Goal: Task Accomplishment & Management: Manage account settings

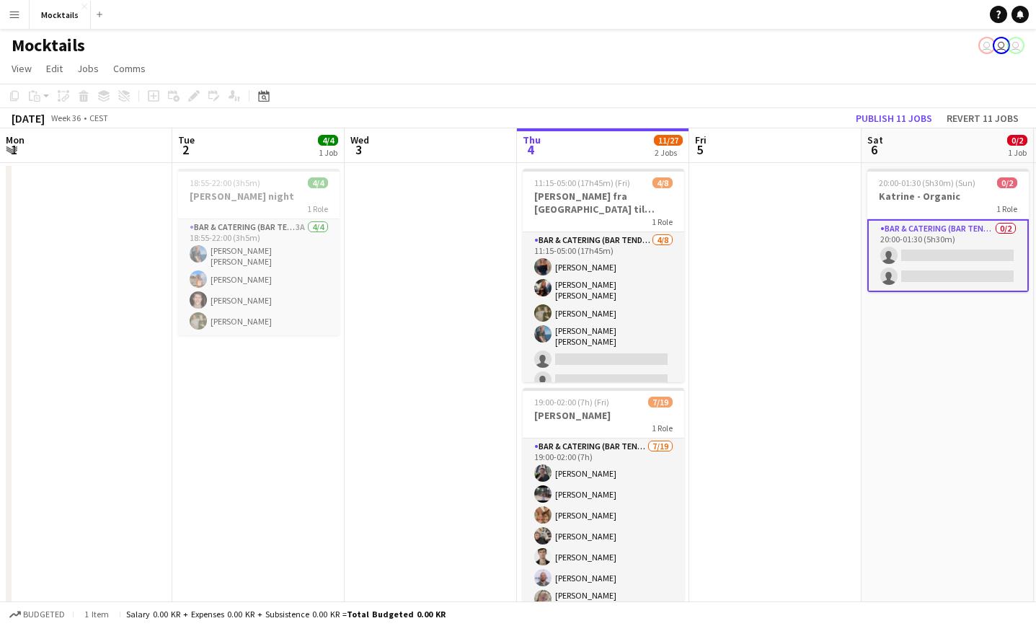
scroll to position [0, 345]
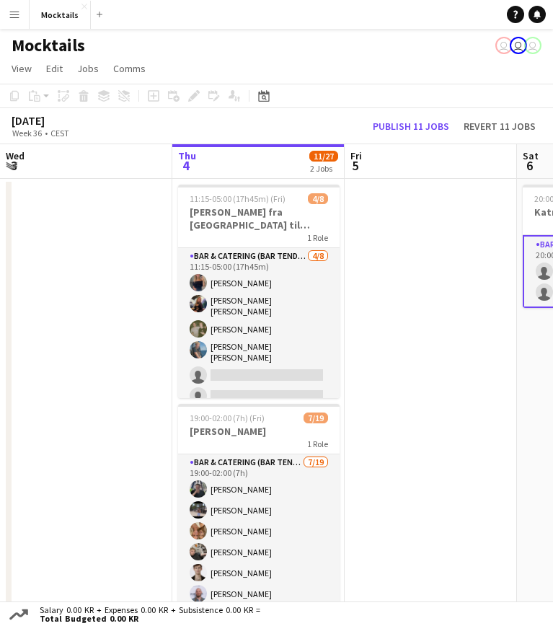
click at [18, 17] on app-icon "Menu" at bounding box center [15, 15] width 12 height 12
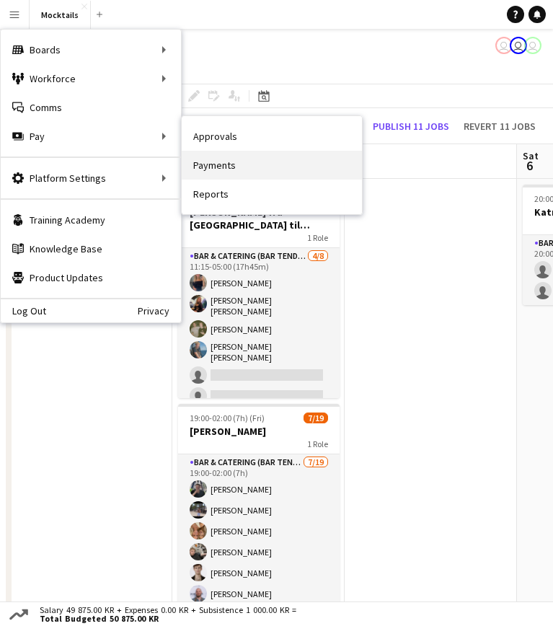
click at [232, 167] on link "Payments" at bounding box center [272, 165] width 180 height 29
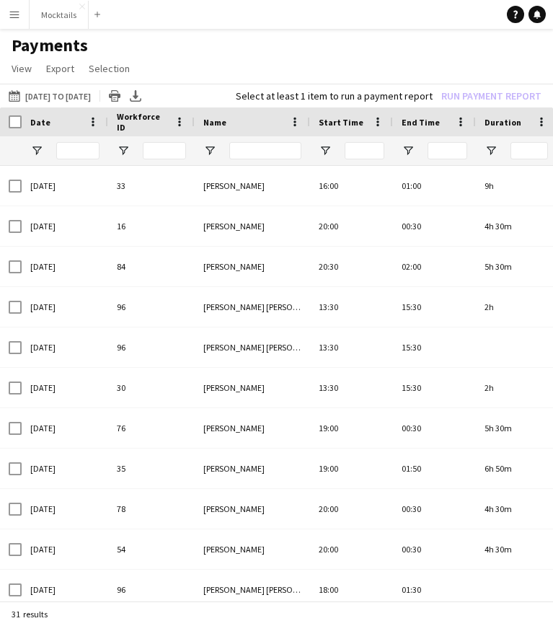
click at [241, 141] on div at bounding box center [265, 150] width 72 height 29
click at [246, 145] on input "Name Filter Input" at bounding box center [265, 150] width 72 height 17
type input "****"
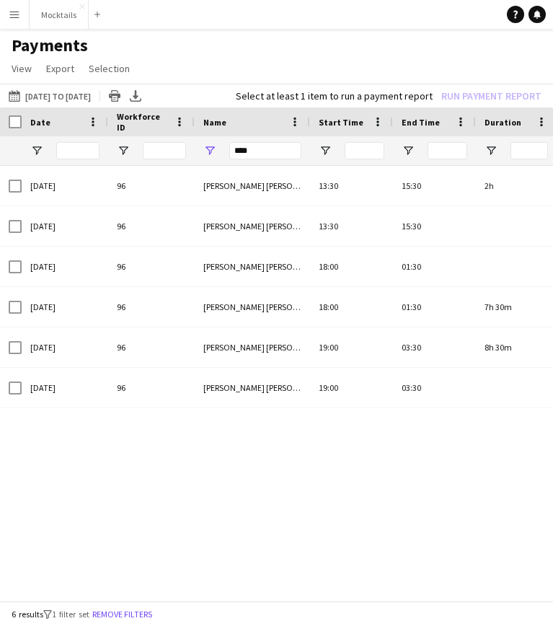
click at [263, 466] on div "08-08-2025 96 Lisa Garne Heller Petersen 13:30 15:30 2h (CET/CEST) Copenhagen 4…" at bounding box center [276, 383] width 553 height 435
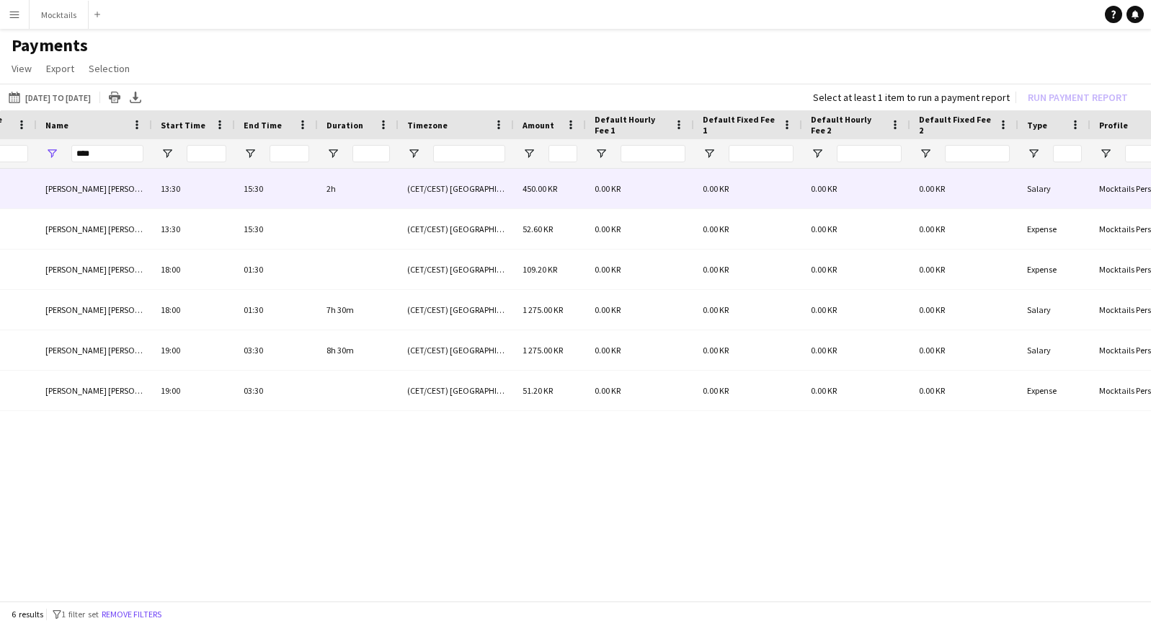
scroll to position [0, 151]
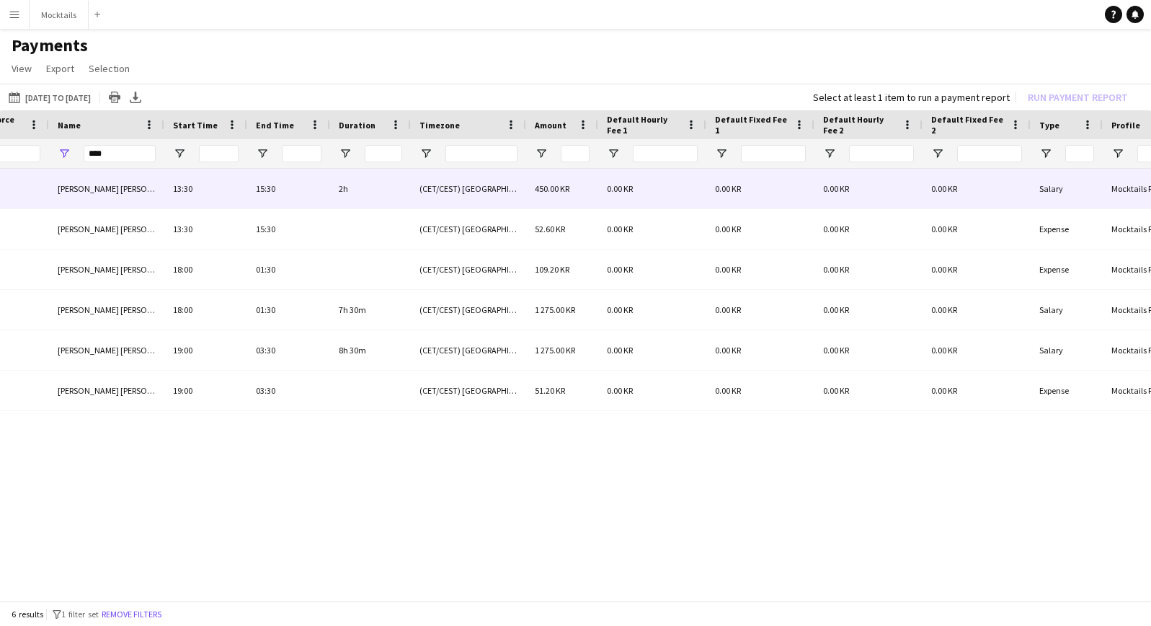
click at [108, 193] on span "[PERSON_NAME] [PERSON_NAME] [PERSON_NAME]" at bounding box center [151, 188] width 187 height 11
click at [116, 186] on span "[PERSON_NAME] [PERSON_NAME] [PERSON_NAME]" at bounding box center [151, 188] width 187 height 11
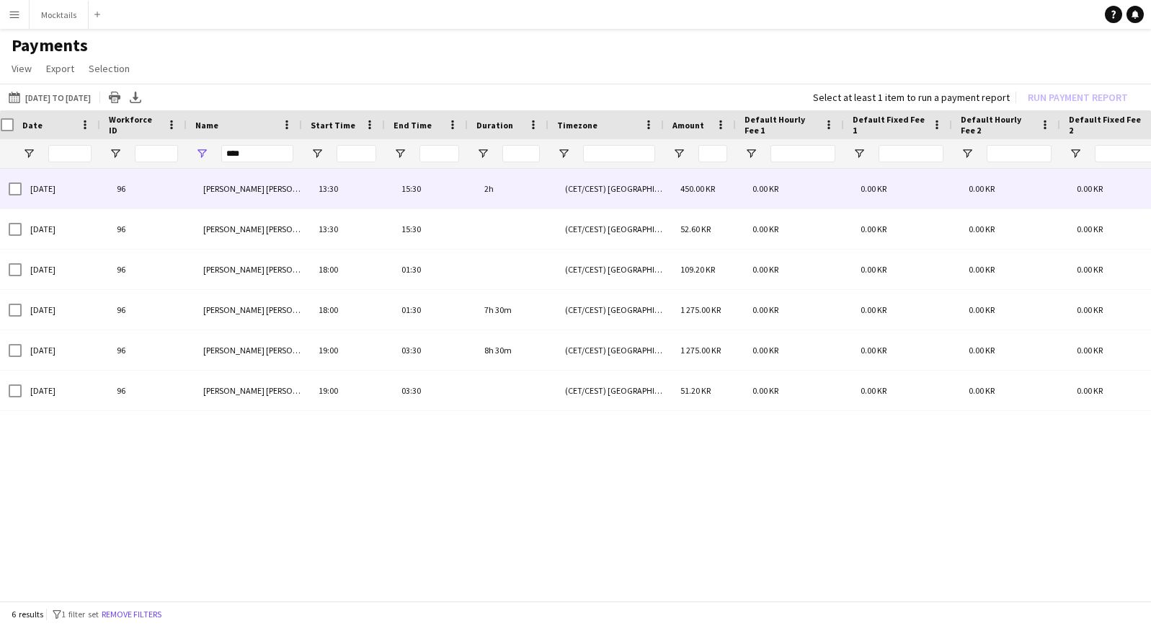
scroll to position [0, -8]
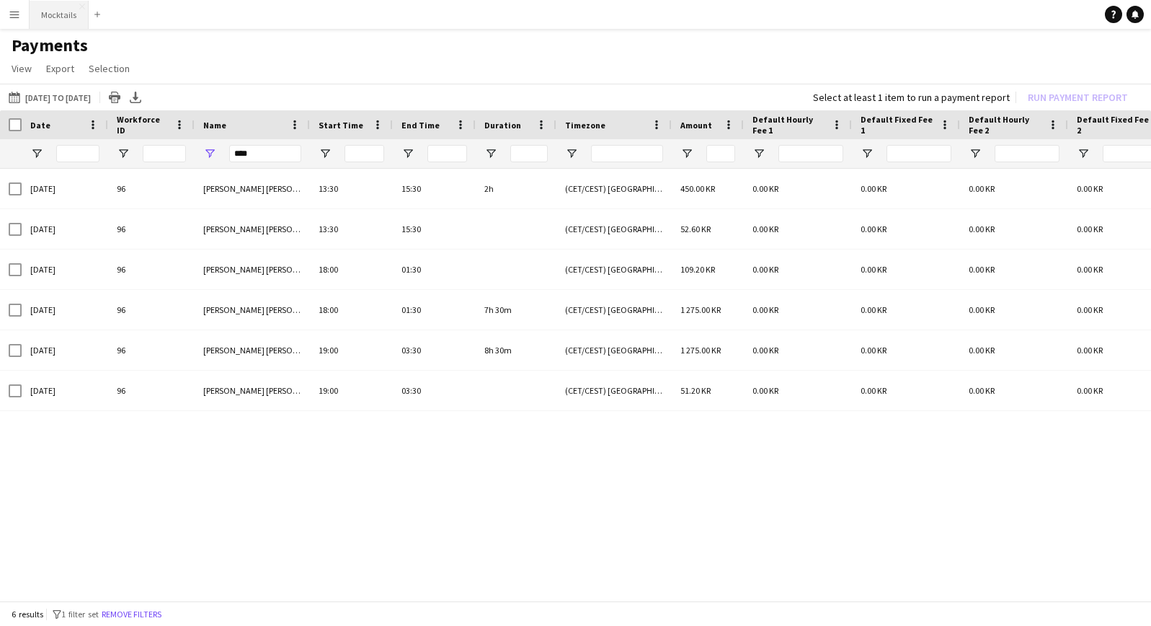
click at [45, 15] on button "Mocktails Close" at bounding box center [59, 15] width 59 height 28
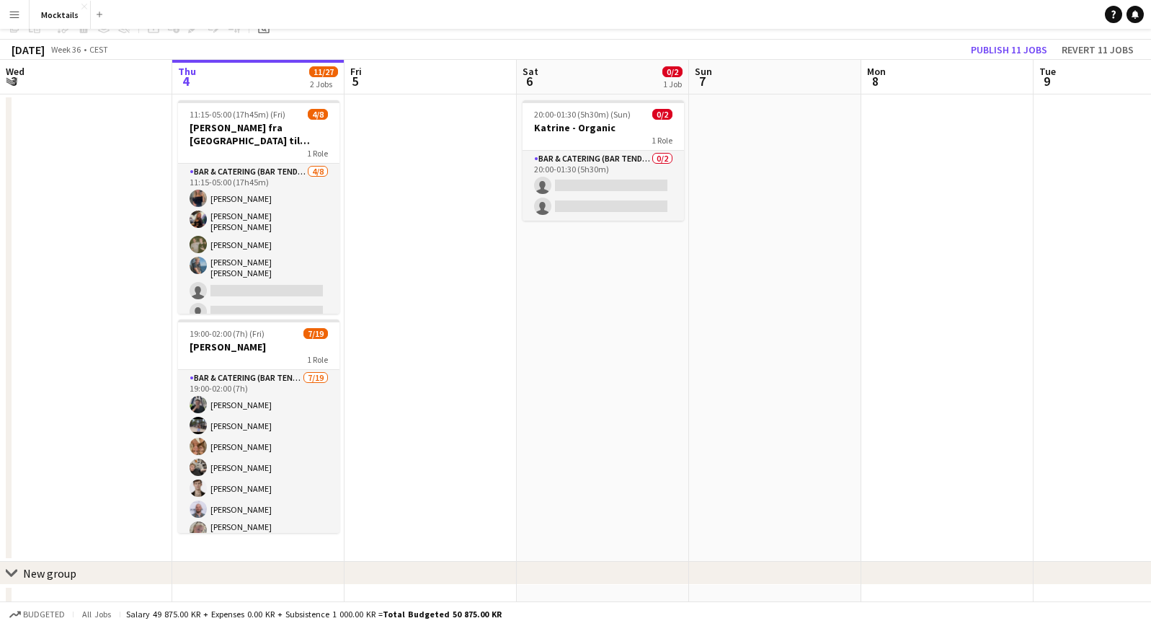
scroll to position [69, 0]
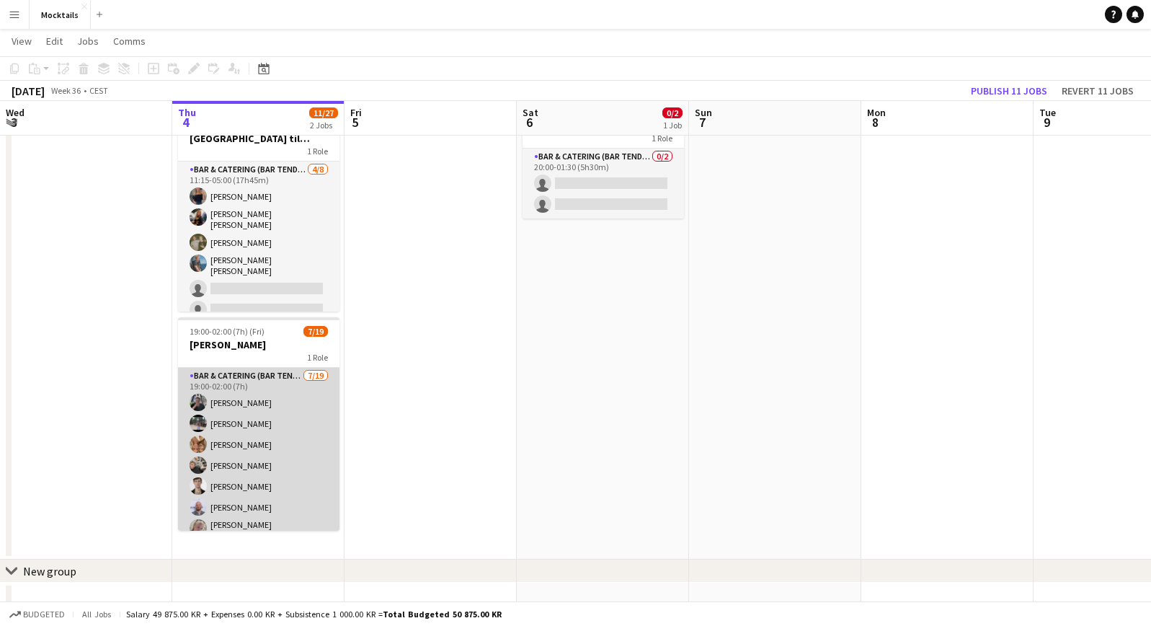
click at [275, 452] on app-card-role "Bar & Catering (Bar Tender) 7/19 19:00-02:00 (7h) Adam Carlsen Sara Thorsager P…" at bounding box center [258, 583] width 161 height 430
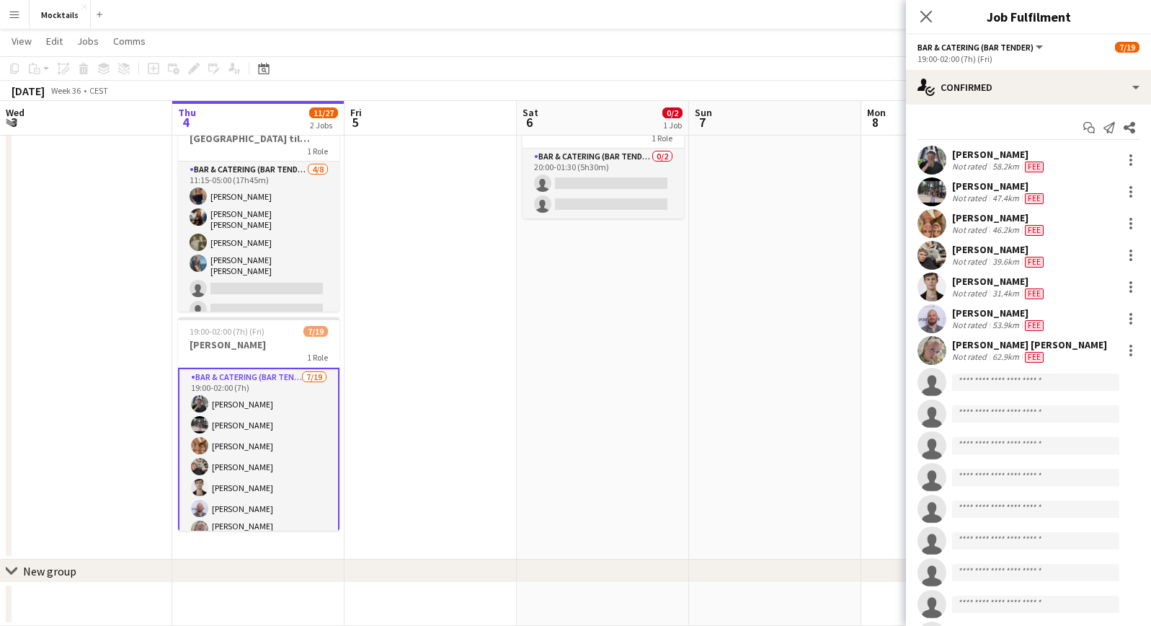
click at [970, 214] on div "Pauline Hörrmann" at bounding box center [999, 217] width 94 height 13
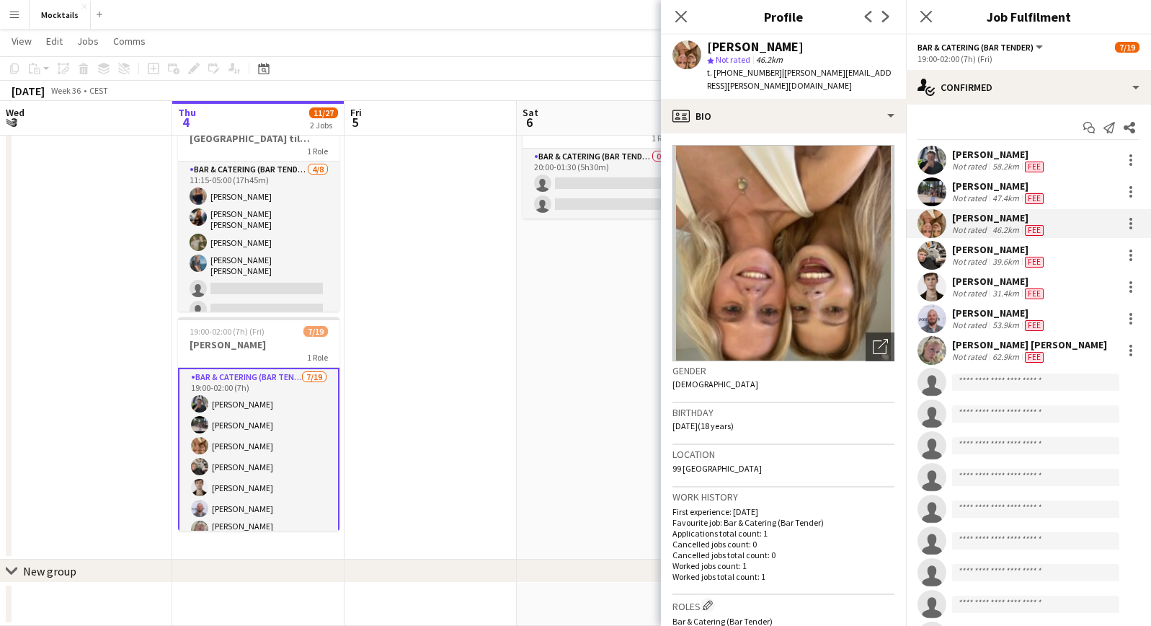
click at [986, 345] on div "Nynne Haaning Kjeldgaard" at bounding box center [1029, 344] width 155 height 13
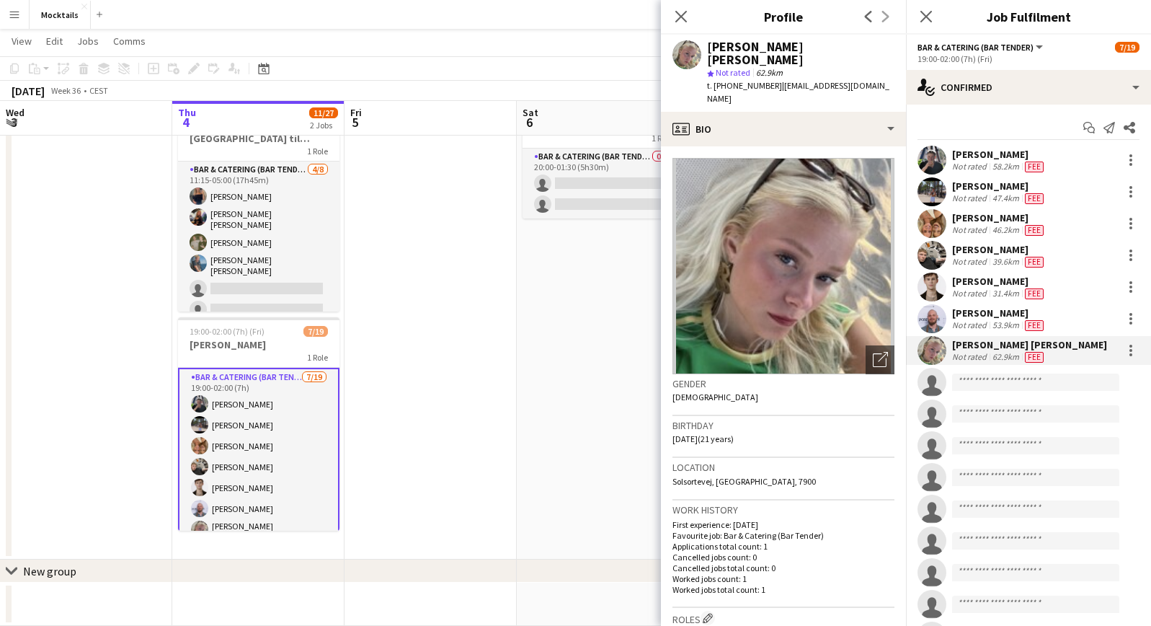
click at [974, 154] on div "Adam Carlsen" at bounding box center [999, 154] width 94 height 13
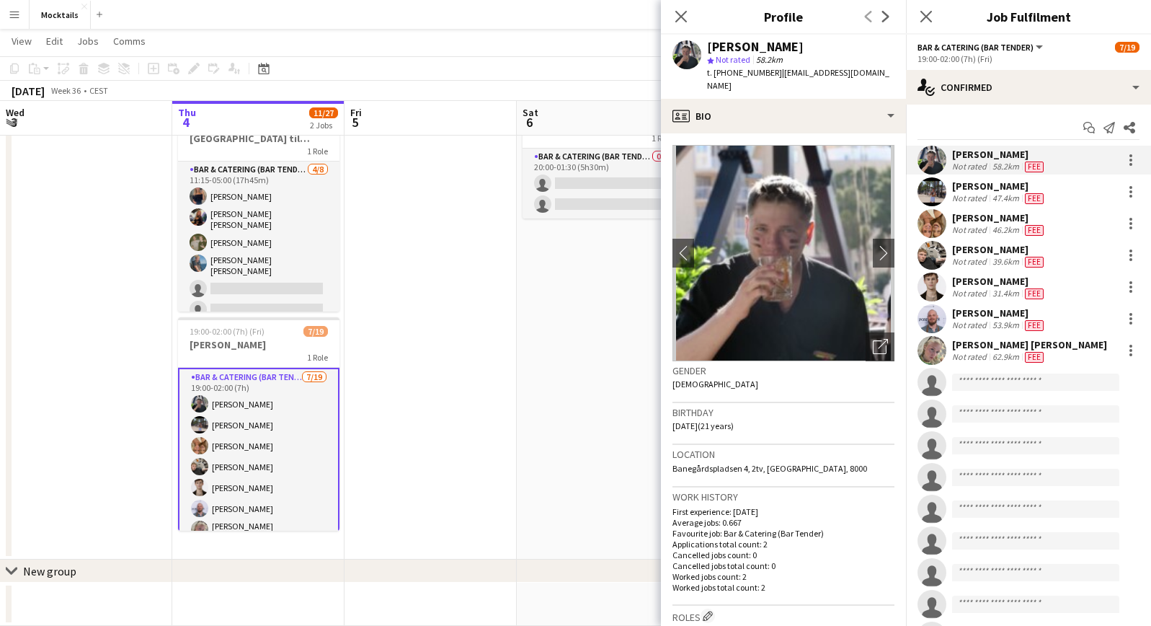
click at [975, 185] on div "Sara Thorsager" at bounding box center [999, 185] width 94 height 13
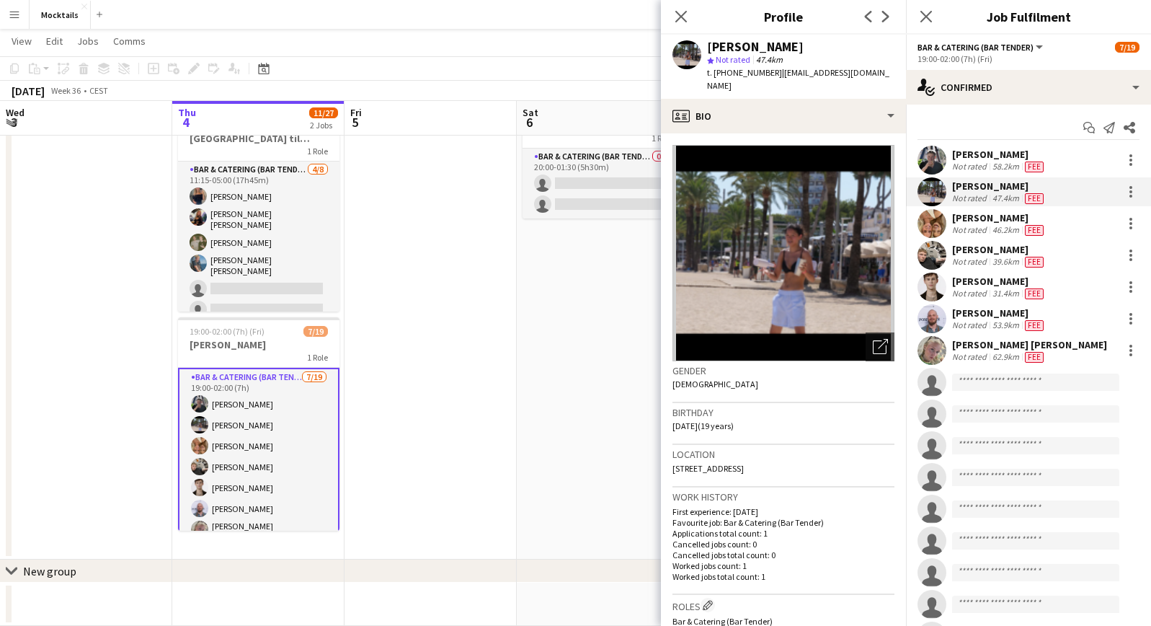
click at [975, 218] on div "Pauline Hörrmann" at bounding box center [999, 217] width 94 height 13
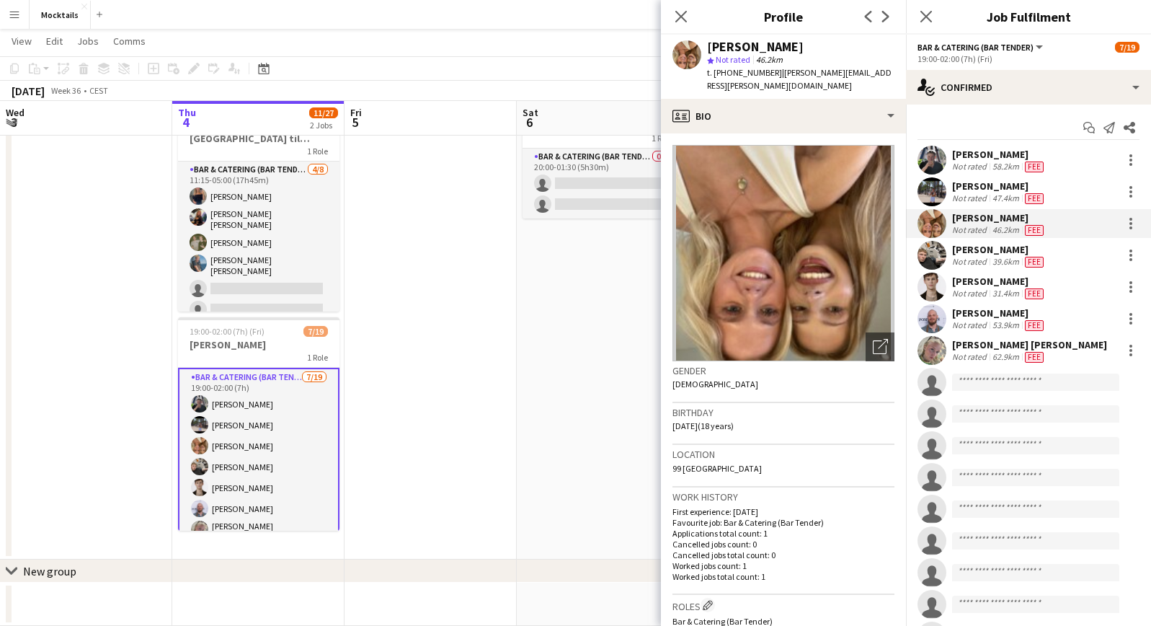
click at [992, 185] on div "Sara Thorsager" at bounding box center [999, 185] width 94 height 13
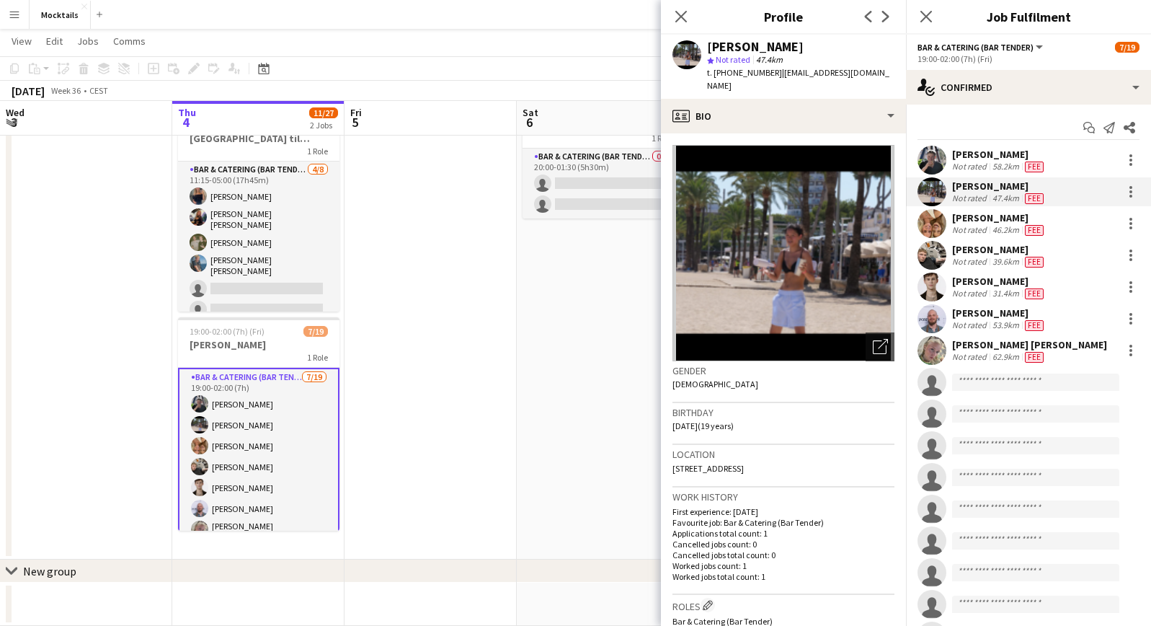
click at [971, 156] on div "Adam Carlsen" at bounding box center [999, 154] width 94 height 13
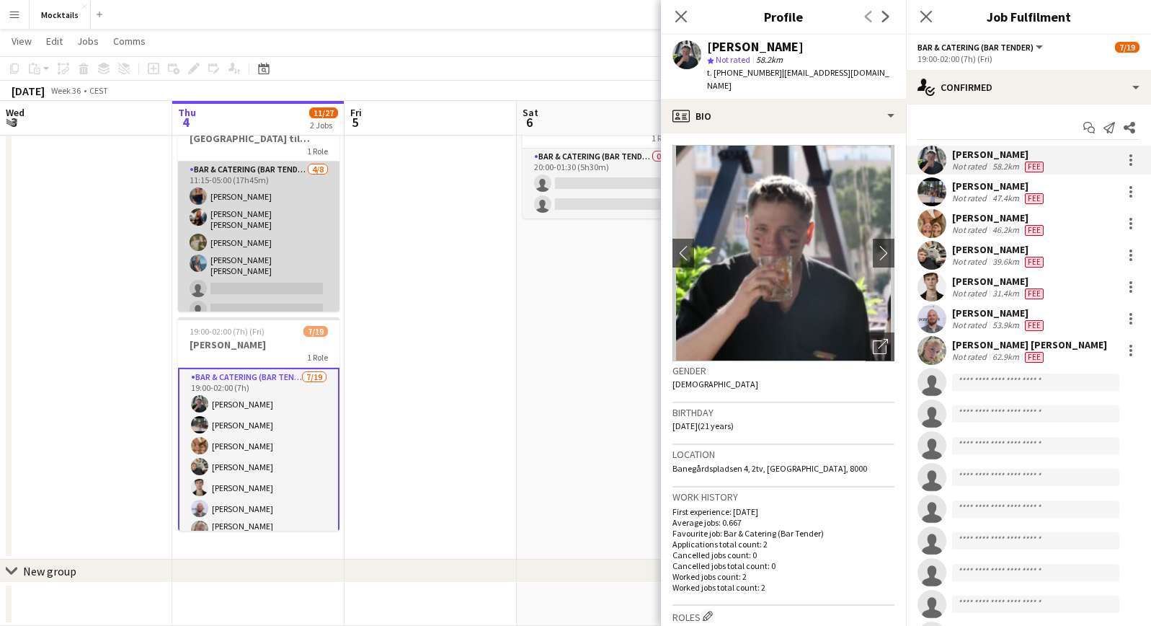
click at [243, 239] on app-card-role "Bar & Catering (Bar Tender) 4/8 11:15-05:00 (17h45m) Vanessa Herlin burghoff Li…" at bounding box center [258, 263] width 161 height 204
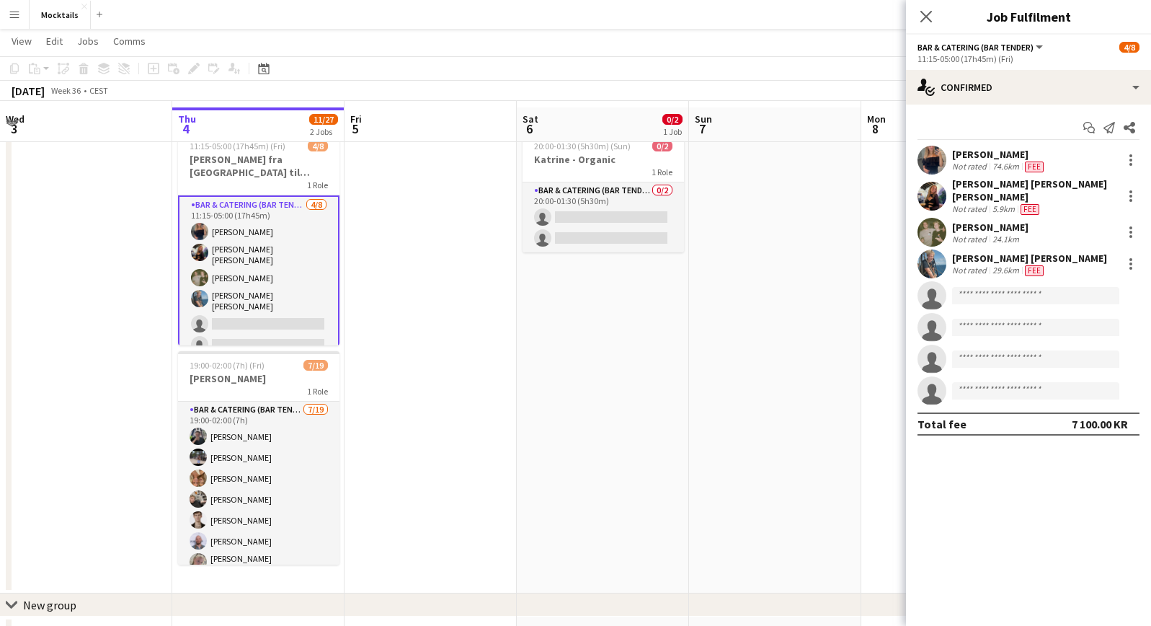
scroll to position [35, 0]
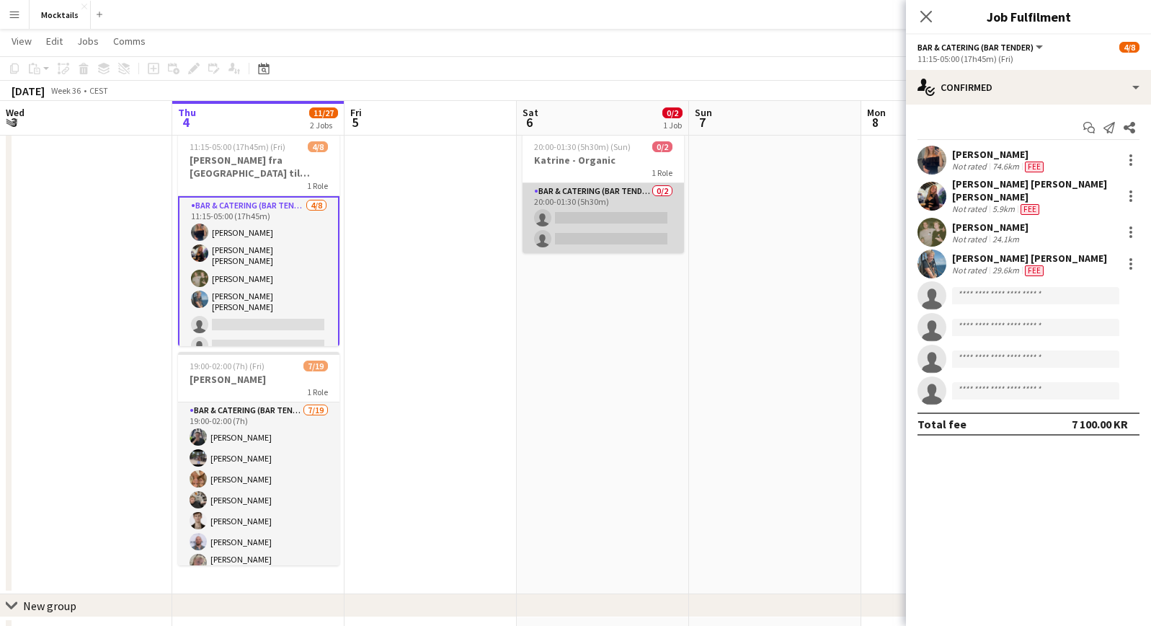
click at [600, 199] on app-card-role "Bar & Catering (Bar Tender) 0/2 20:00-01:30 (5h30m) single-neutral-actions sing…" at bounding box center [603, 218] width 161 height 70
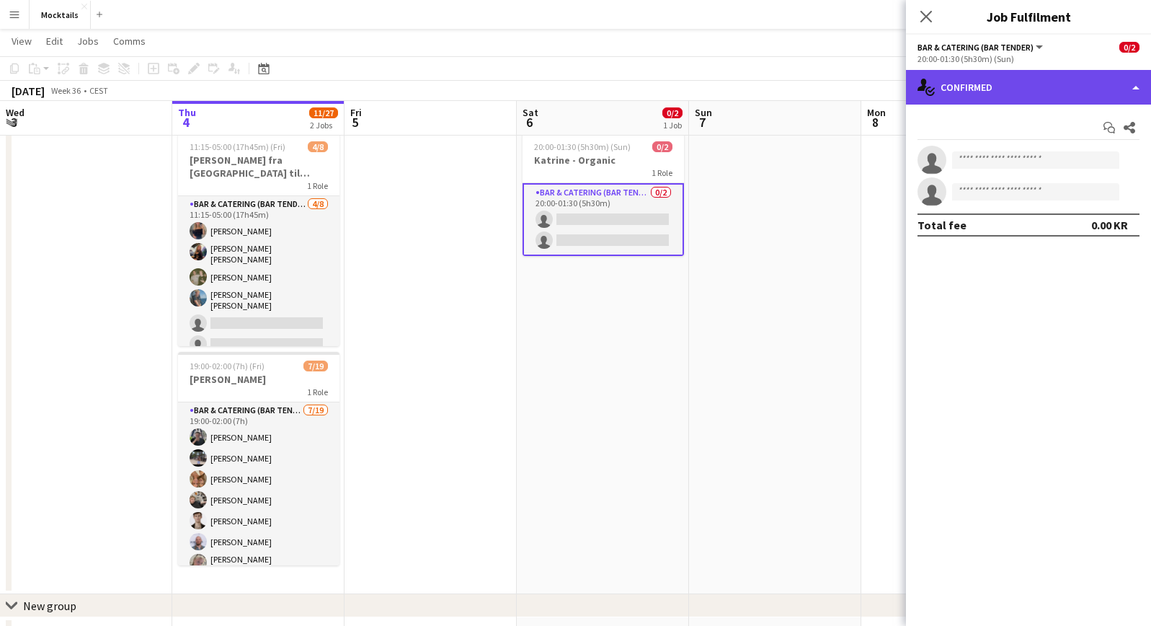
click at [1010, 79] on div "single-neutral-actions-check-2 Confirmed" at bounding box center [1028, 87] width 245 height 35
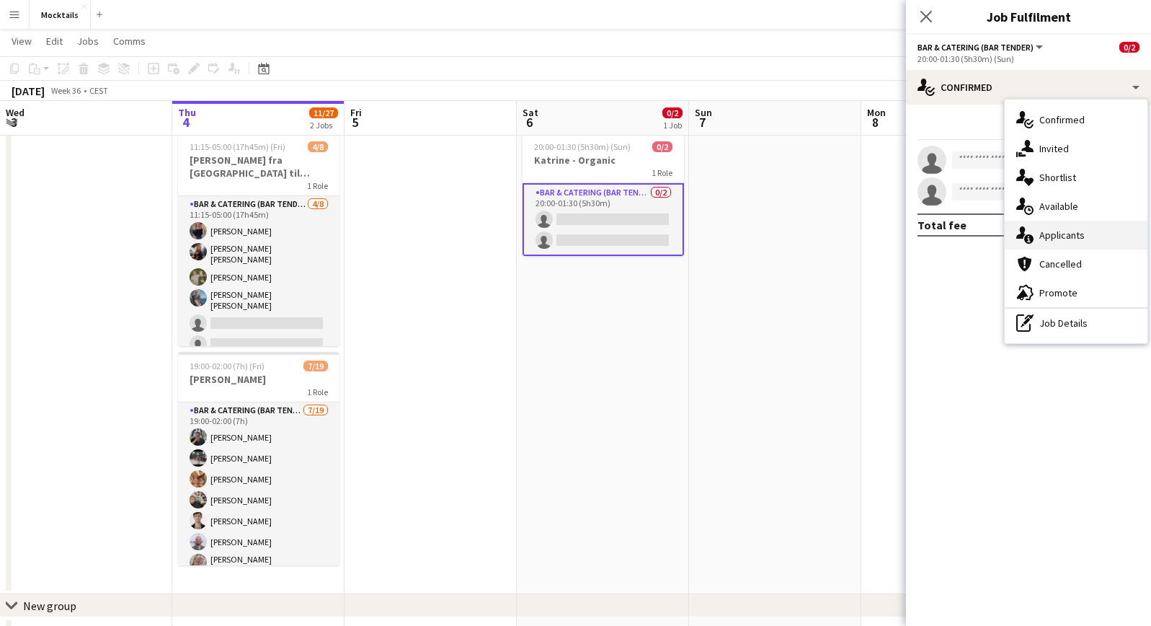
click at [1035, 230] on span "Applicants" at bounding box center [1061, 234] width 45 height 13
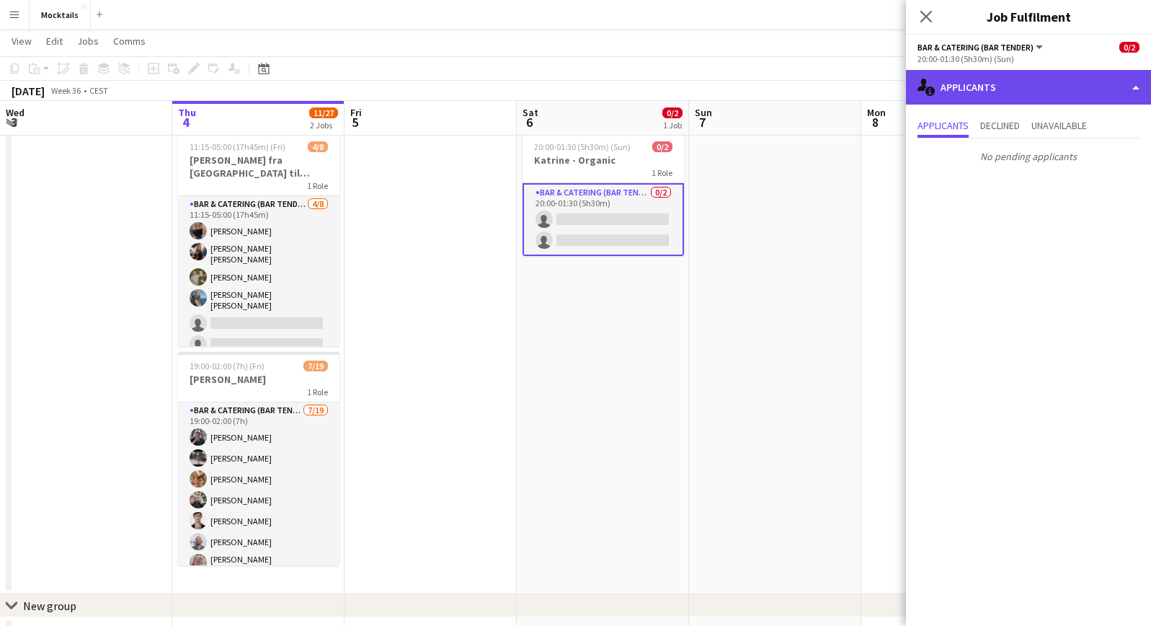
click at [998, 86] on div "single-neutral-actions-information Applicants" at bounding box center [1028, 87] width 245 height 35
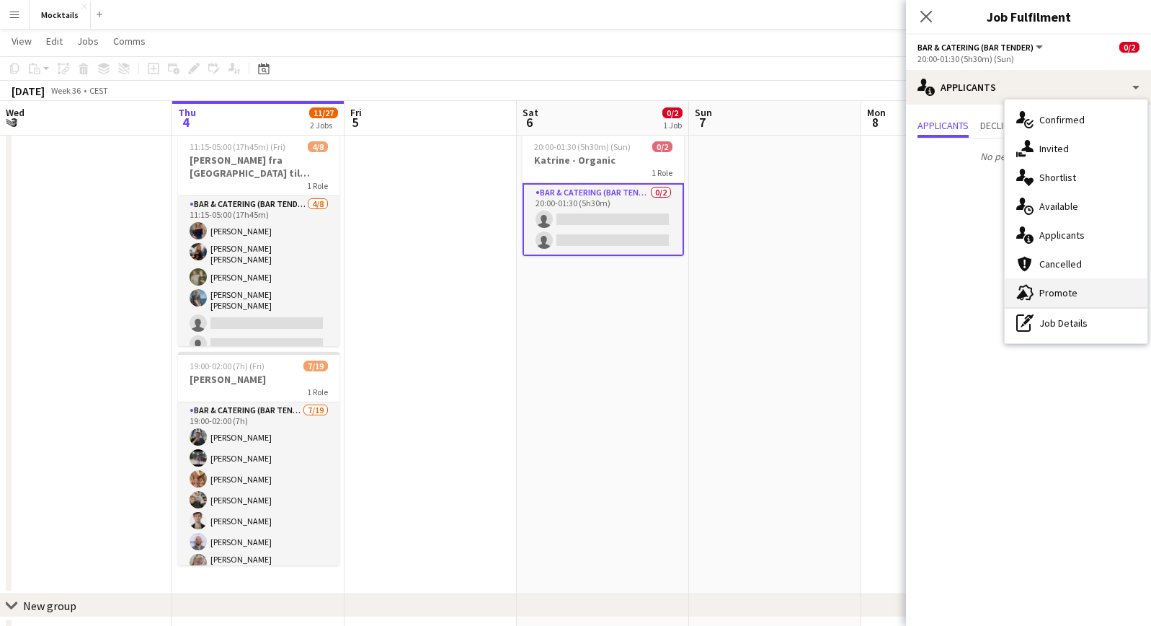
click at [1035, 292] on span "Promote" at bounding box center [1058, 292] width 38 height 13
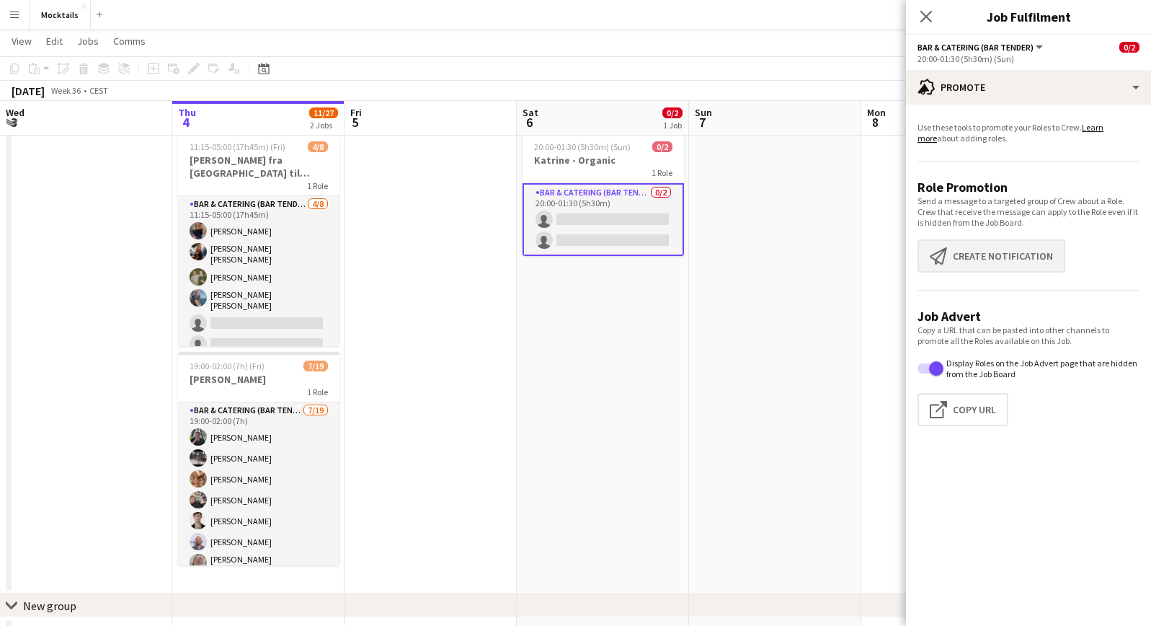
click at [1011, 259] on button "Create notification Create notification" at bounding box center [992, 255] width 148 height 33
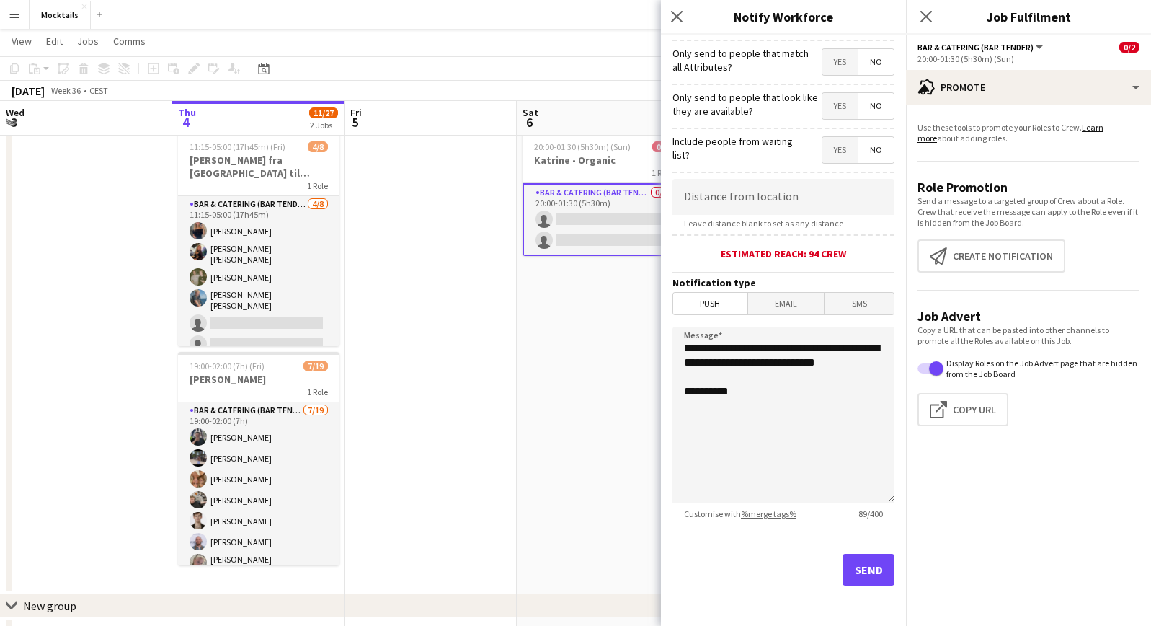
scroll to position [168, 0]
click at [884, 567] on button "Send" at bounding box center [869, 570] width 52 height 32
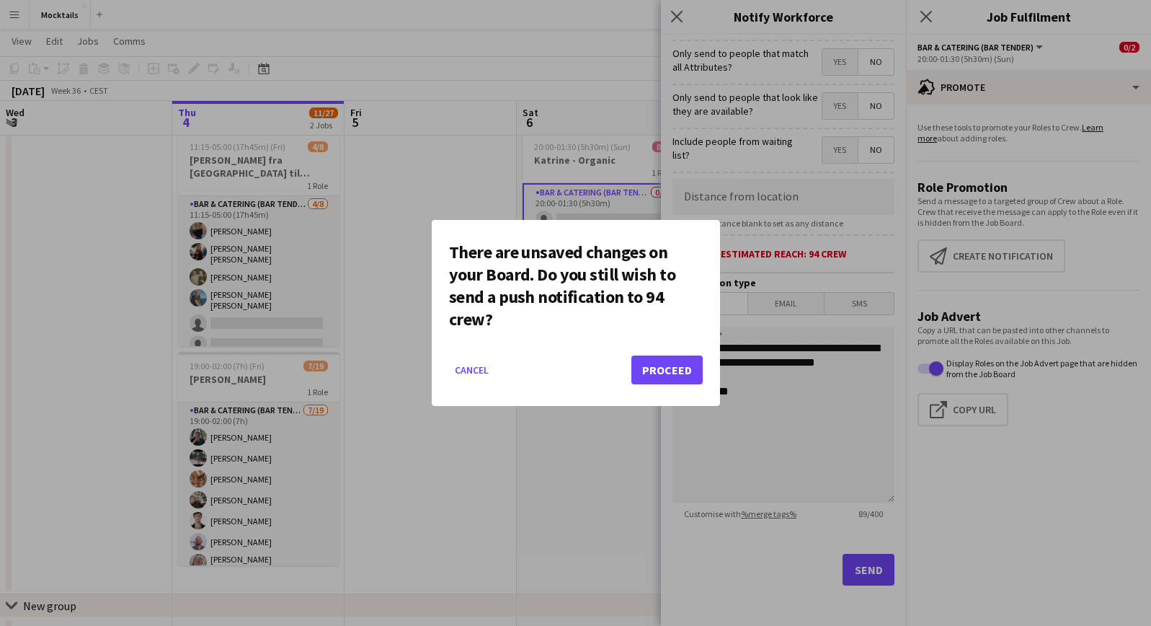
click at [683, 370] on button "Proceed" at bounding box center [666, 369] width 71 height 29
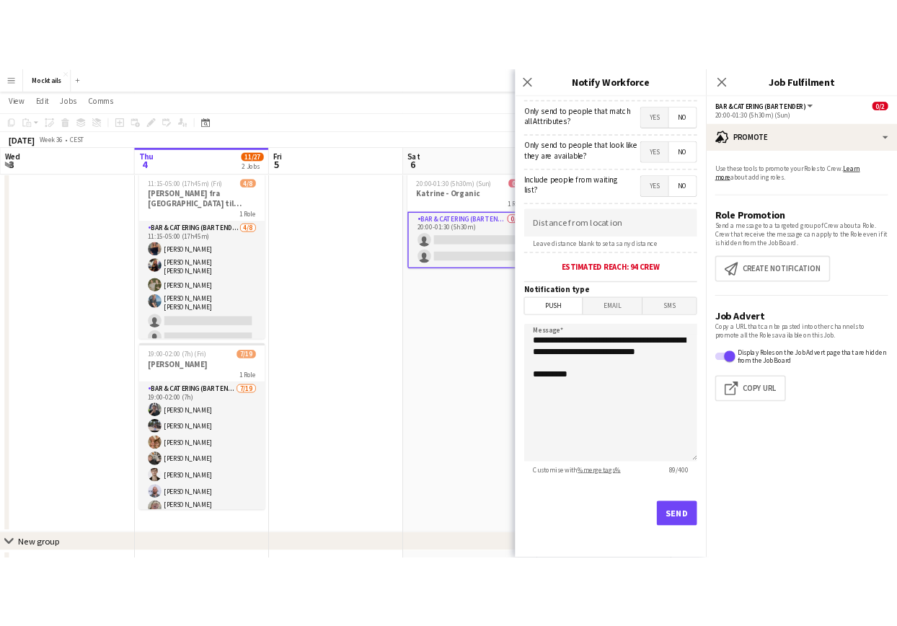
scroll to position [35, 0]
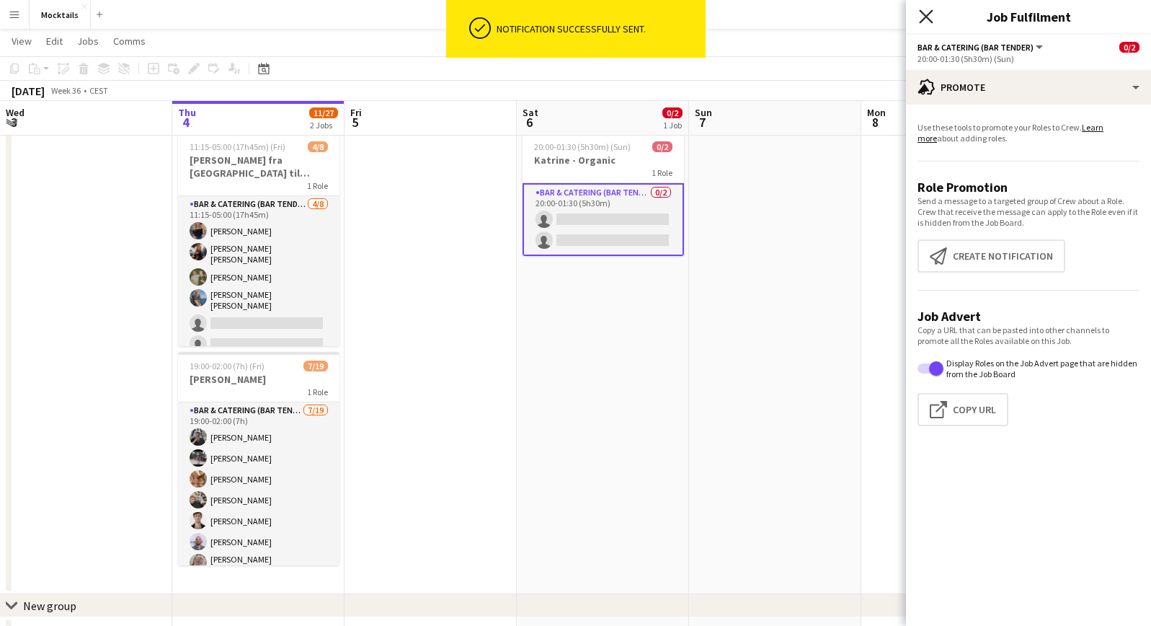
click at [926, 19] on icon "Close pop-in" at bounding box center [926, 16] width 14 height 14
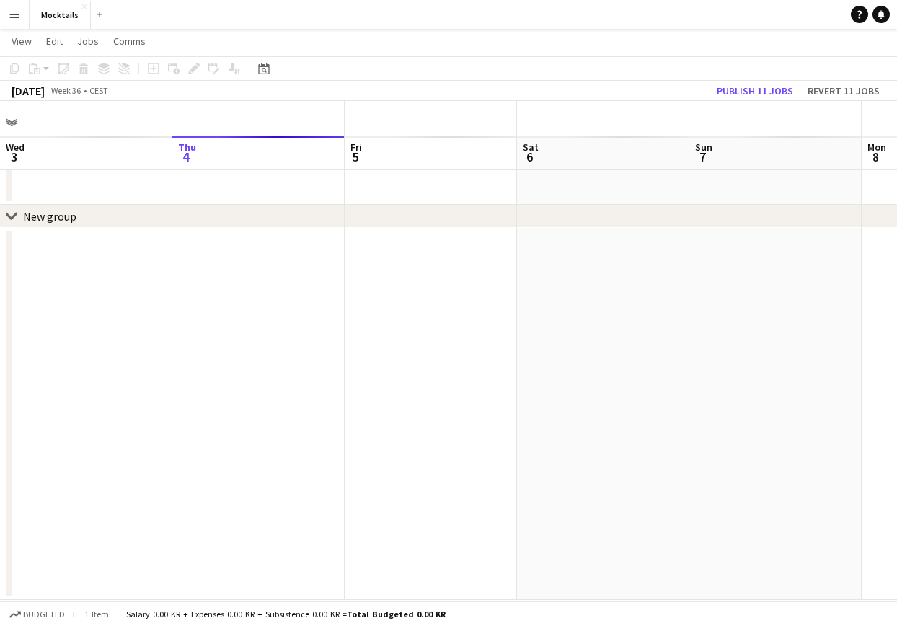
scroll to position [0, 0]
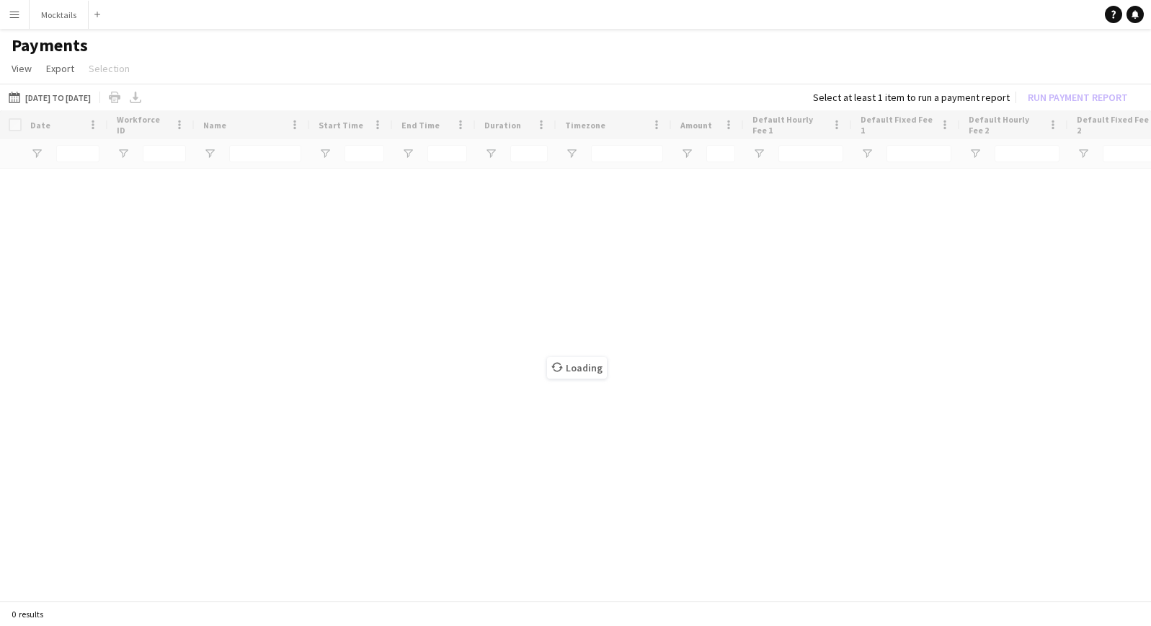
type input "****"
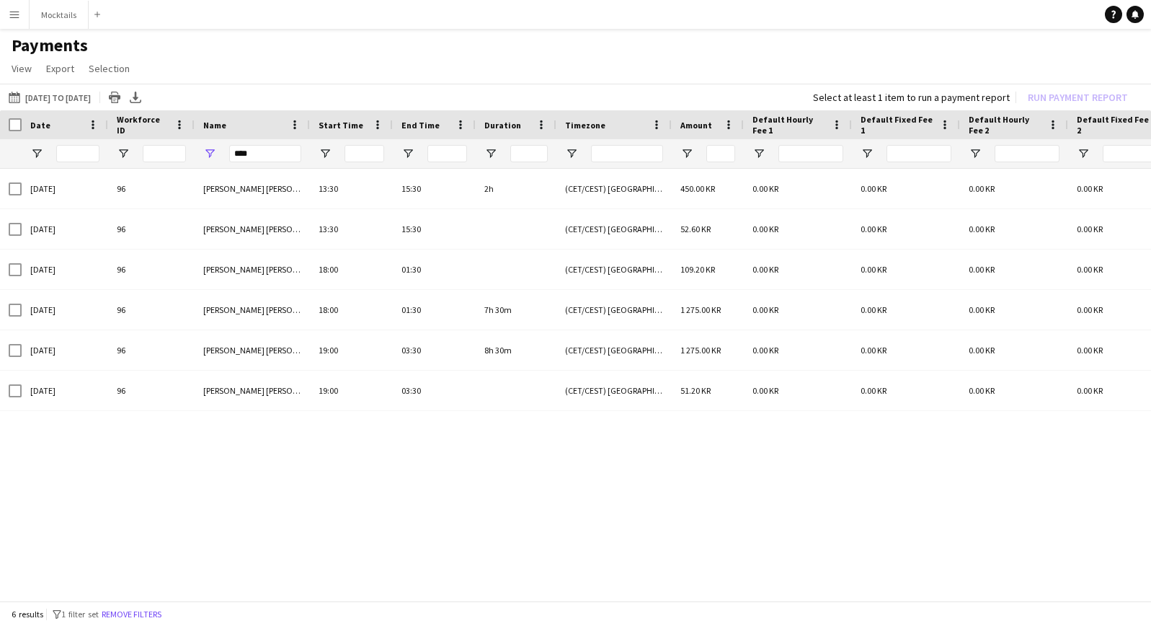
click at [14, 15] on app-icon "Menu" at bounding box center [15, 15] width 12 height 12
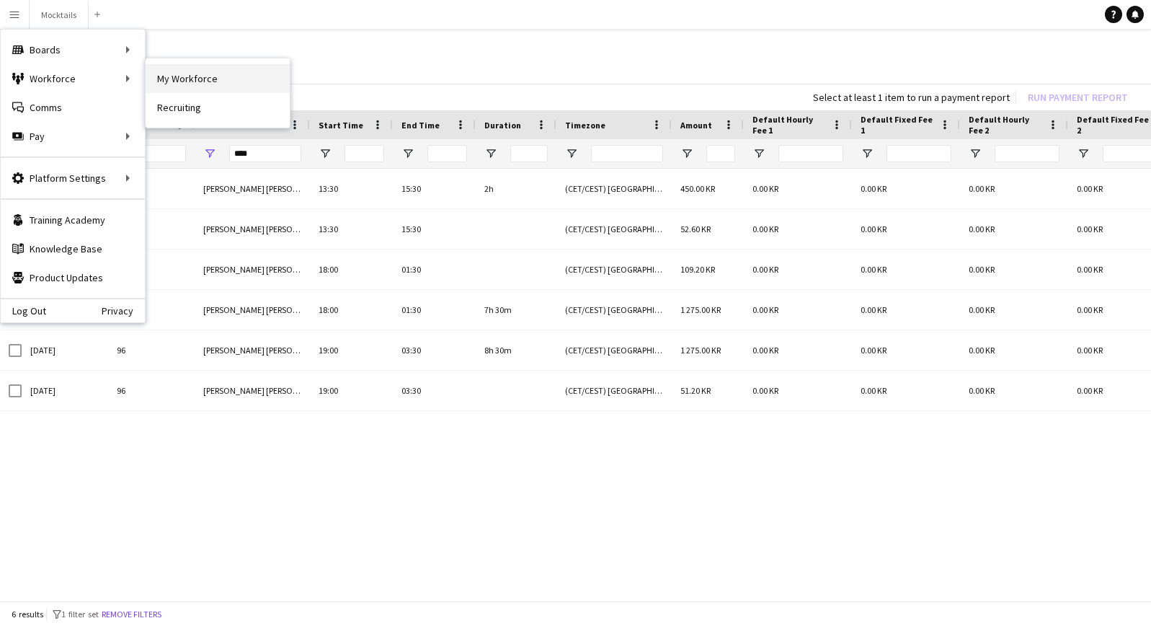
click at [159, 75] on link "My Workforce" at bounding box center [218, 78] width 144 height 29
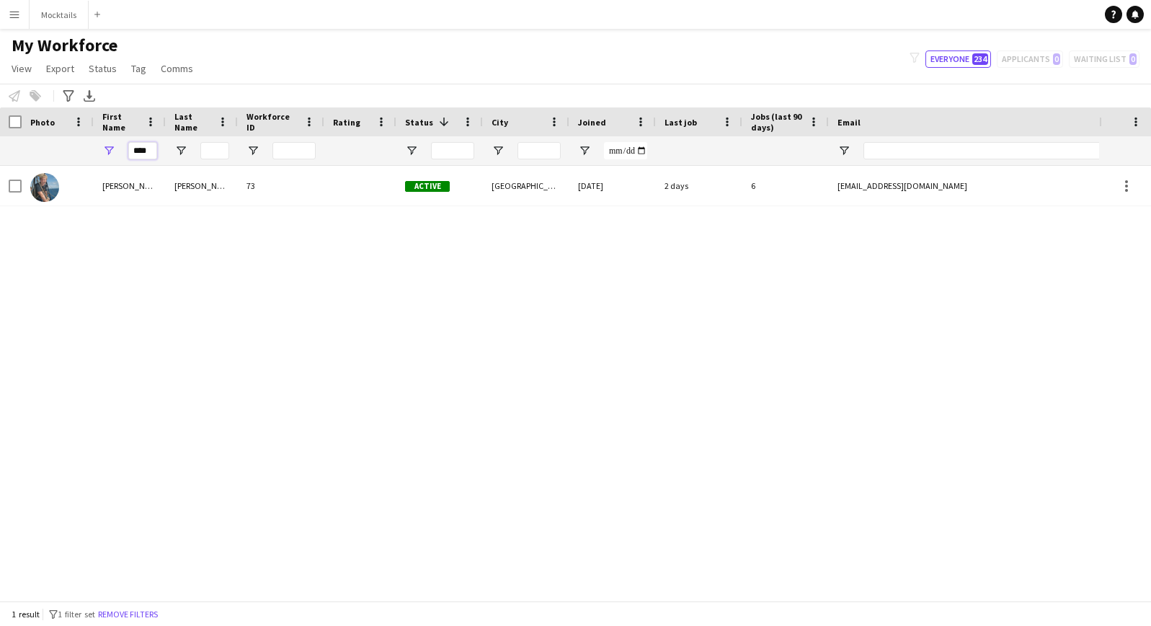
click at [144, 146] on input "****" at bounding box center [142, 150] width 29 height 17
type input "****"
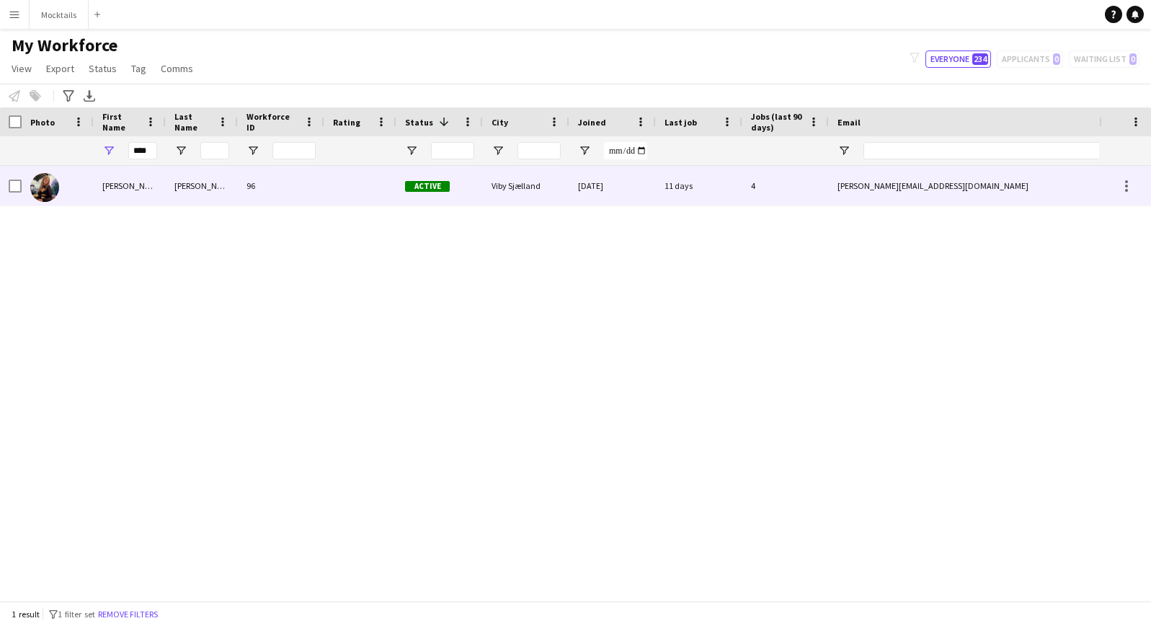
click at [119, 188] on div "[PERSON_NAME] [PERSON_NAME]" at bounding box center [130, 186] width 72 height 40
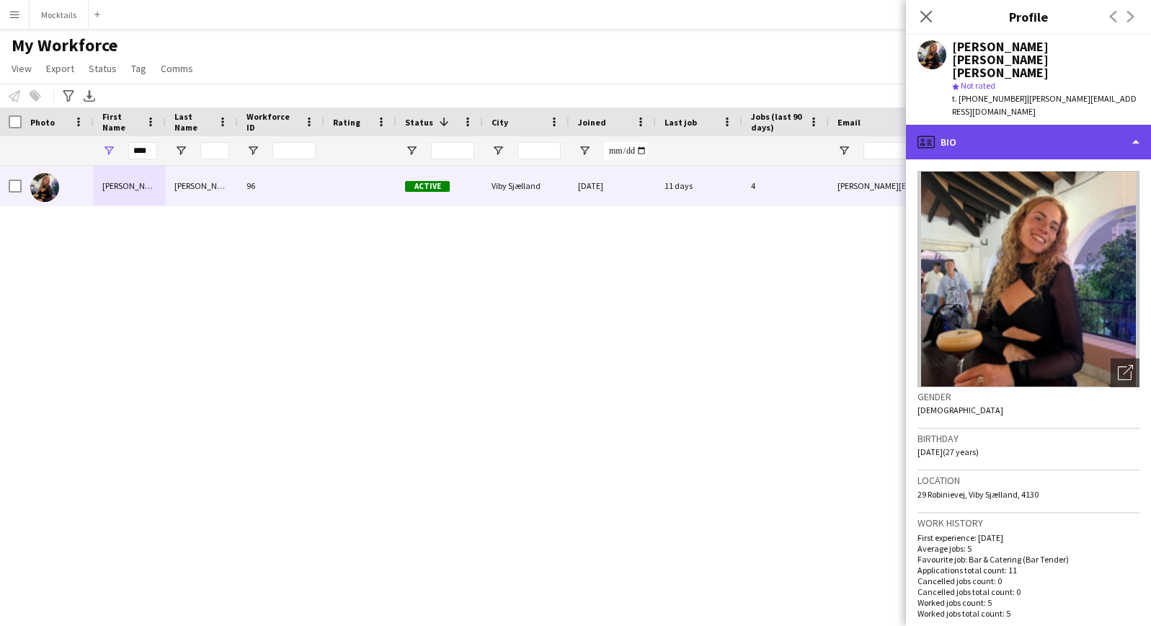
click at [1044, 125] on div "profile Bio" at bounding box center [1028, 142] width 245 height 35
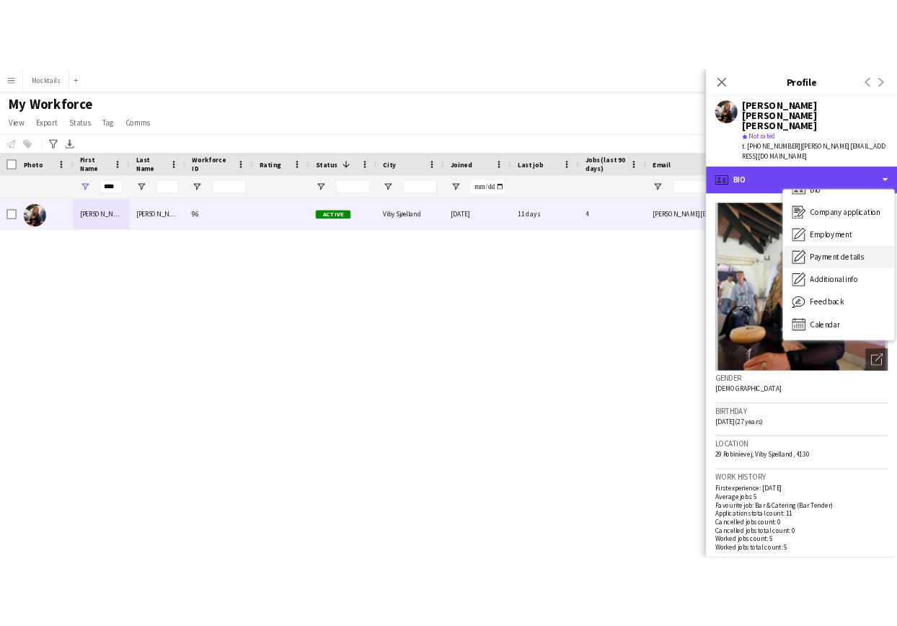
scroll to position [20, 0]
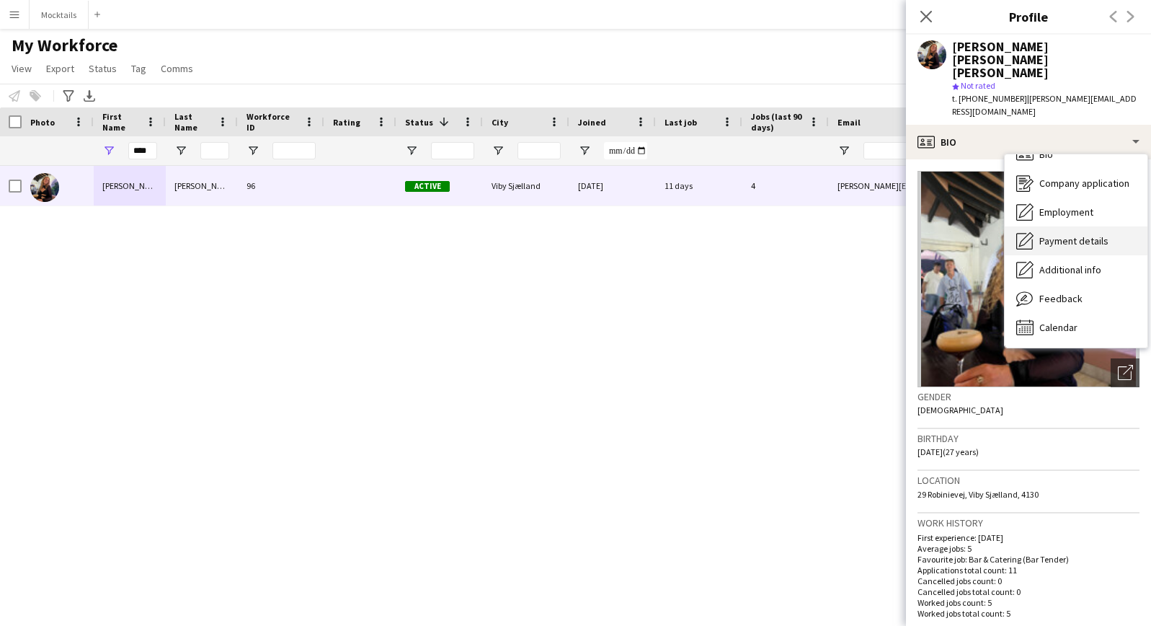
click at [1072, 234] on span "Payment details" at bounding box center [1073, 240] width 69 height 13
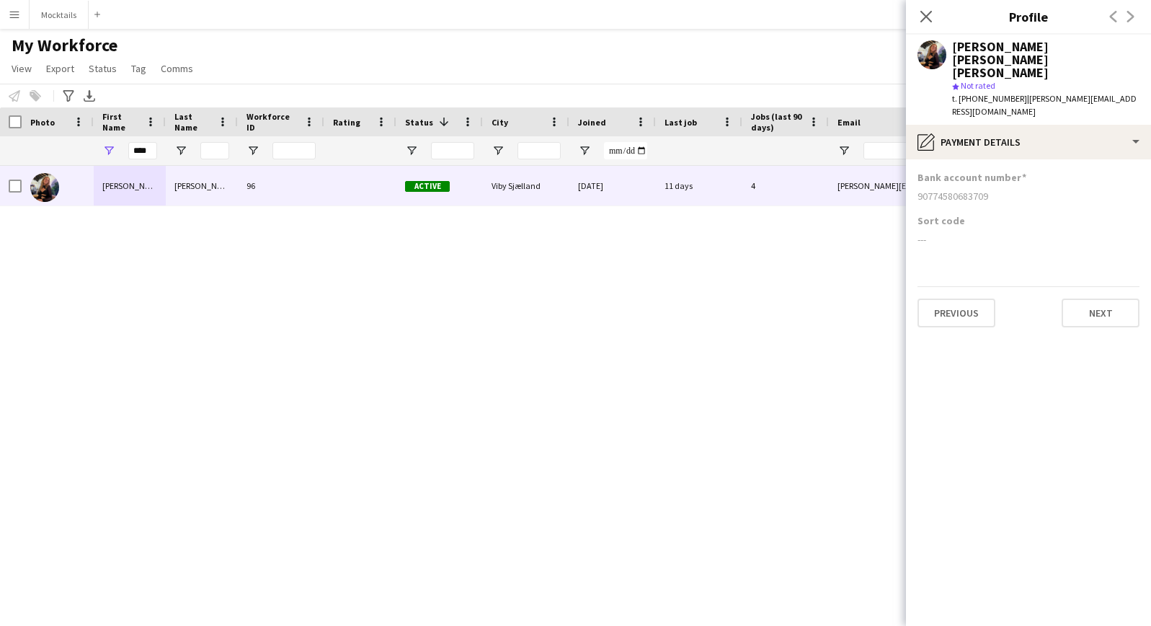
click at [934, 190] on div "90774580683709" at bounding box center [1029, 196] width 222 height 13
copy div "90774580683709"
drag, startPoint x: 954, startPoint y: 49, endPoint x: 1108, endPoint y: 51, distance: 154.3
click at [1108, 51] on div "[PERSON_NAME] [PERSON_NAME] [PERSON_NAME] star Not rated t. [PHONE_NUMBER] | [P…" at bounding box center [1028, 80] width 245 height 90
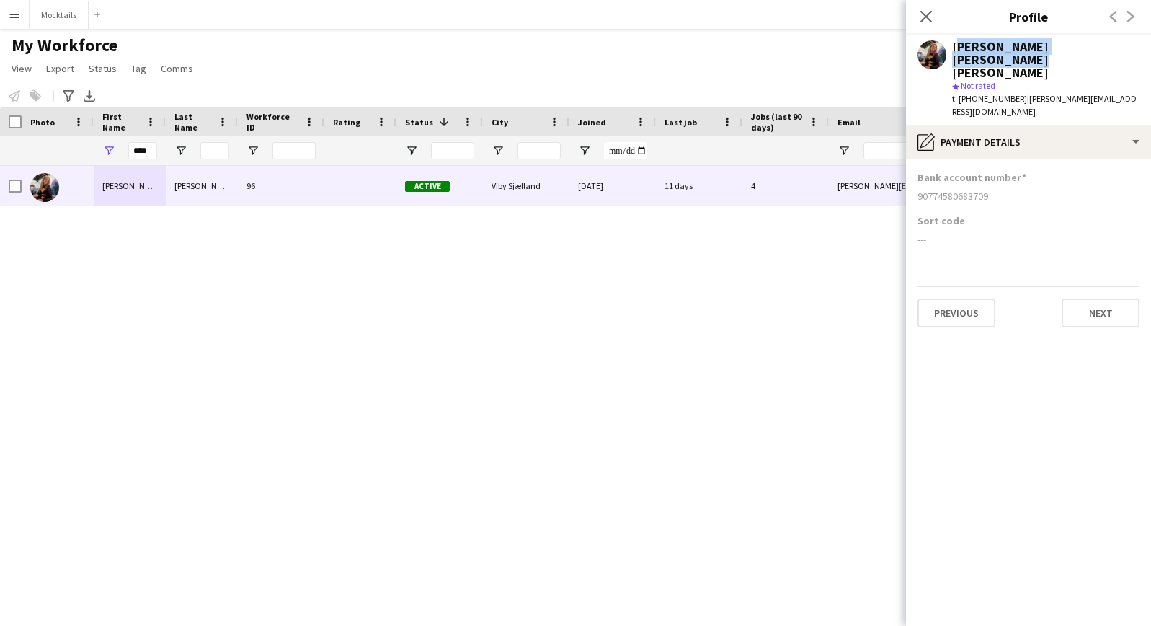
copy div "[PERSON_NAME] [PERSON_NAME] [PERSON_NAME]"
